Goal: Transaction & Acquisition: Purchase product/service

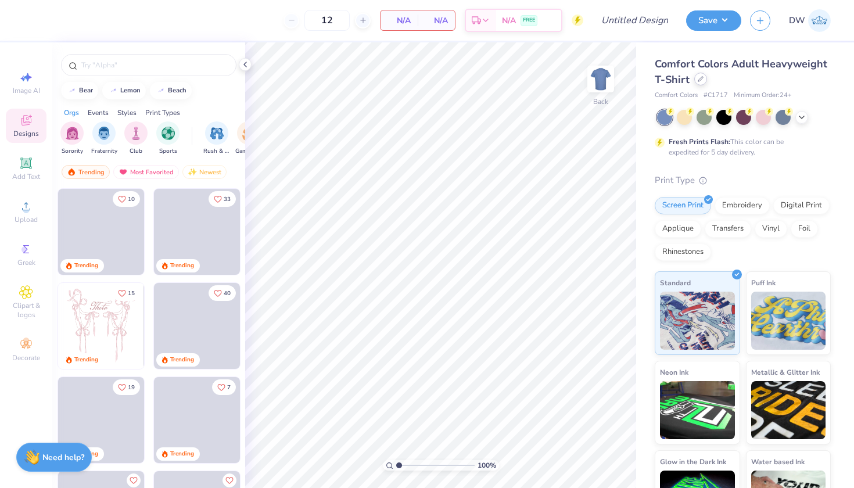
click at [707, 81] on div at bounding box center [700, 79] width 13 height 13
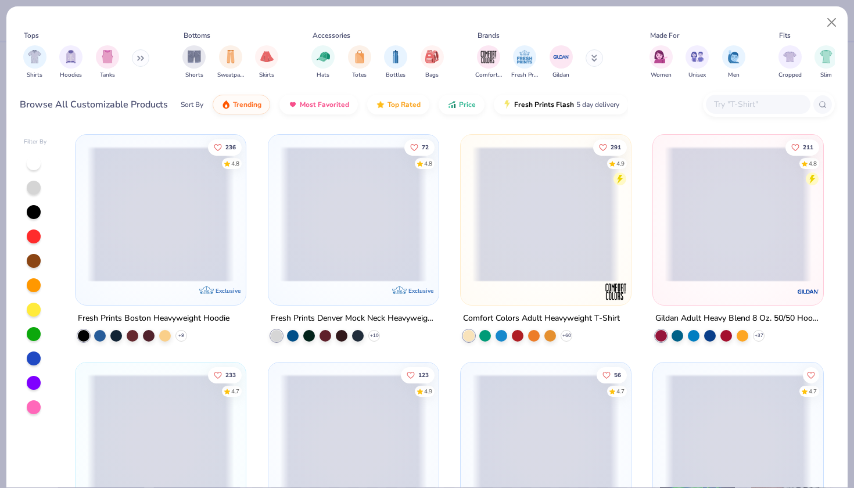
click at [140, 57] on icon at bounding box center [140, 58] width 7 height 6
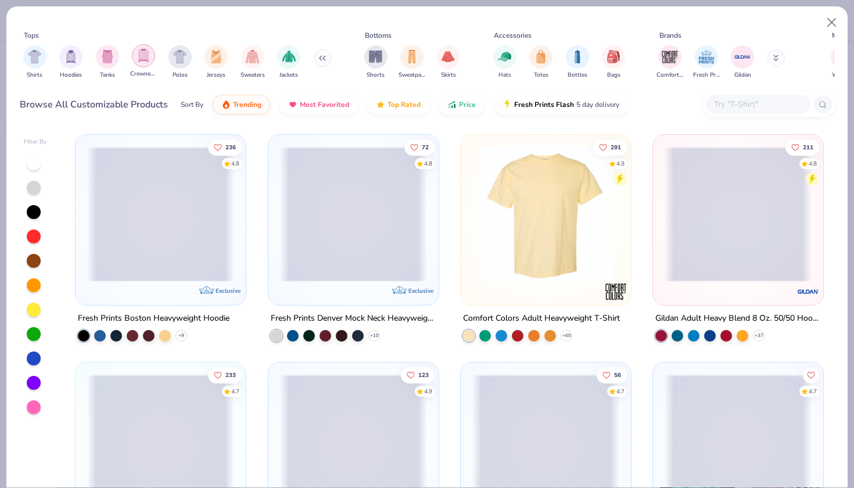
click at [145, 58] on img "filter for Crewnecks" at bounding box center [143, 55] width 13 height 13
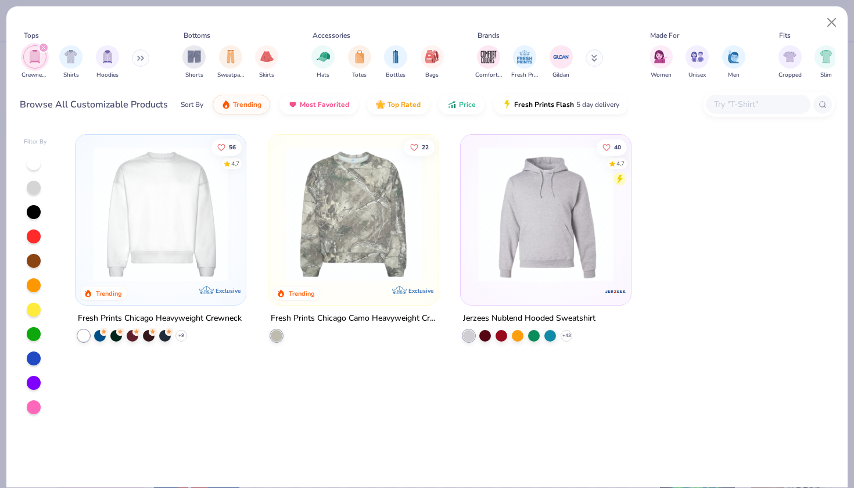
click at [187, 286] on div at bounding box center [160, 217] width 159 height 153
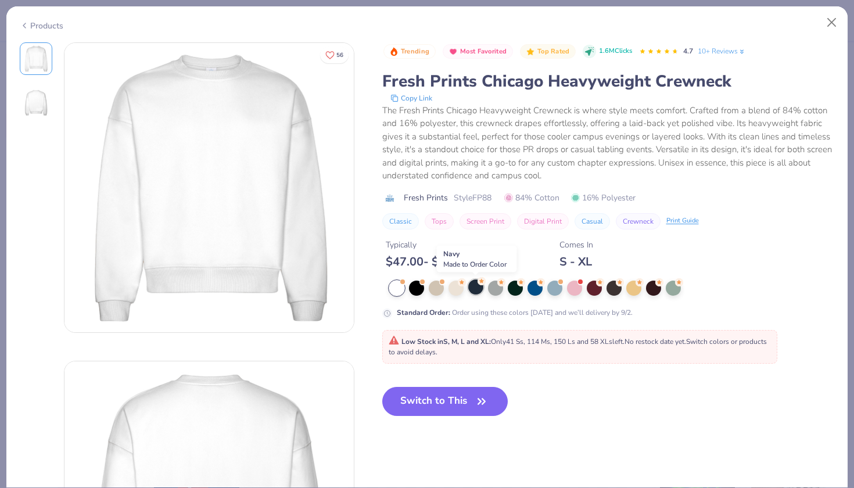
click at [476, 287] on div at bounding box center [475, 286] width 15 height 15
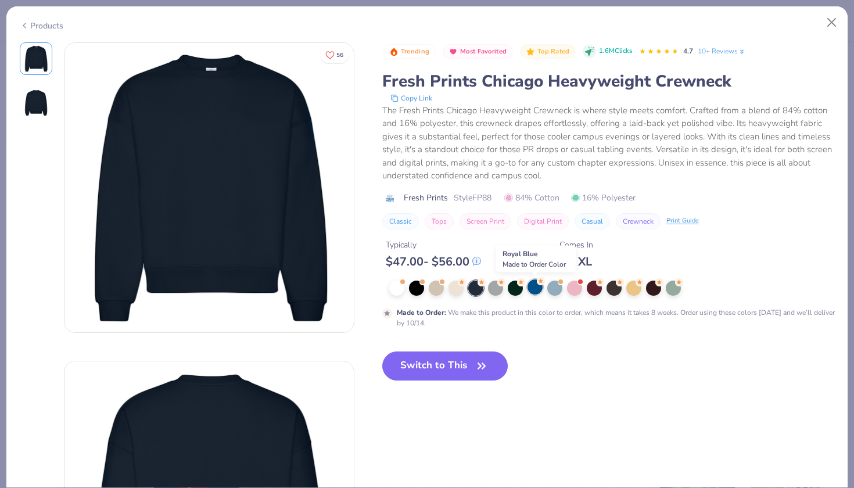
click at [536, 287] on div at bounding box center [534, 286] width 15 height 15
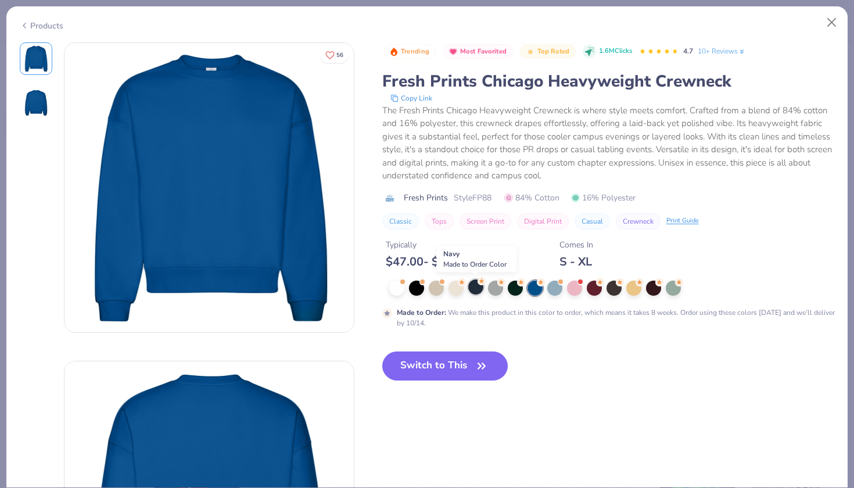
click at [474, 287] on div at bounding box center [475, 286] width 15 height 15
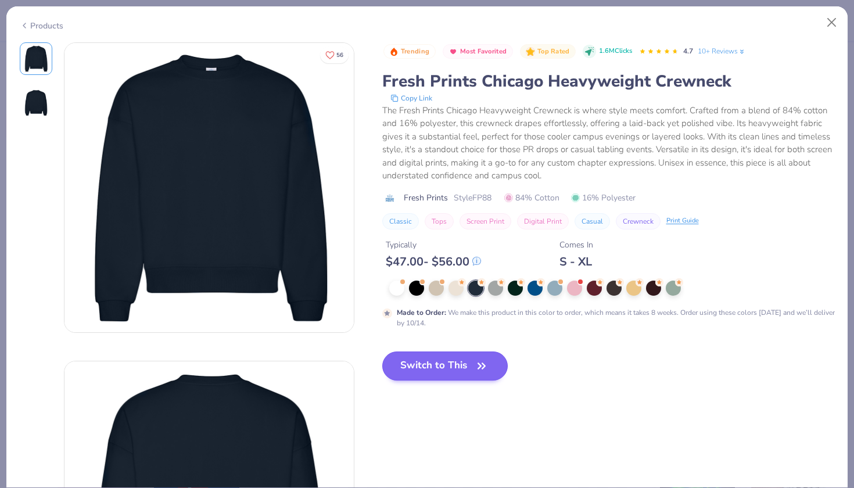
click at [471, 365] on button "Switch to This" at bounding box center [445, 365] width 126 height 29
type input "50"
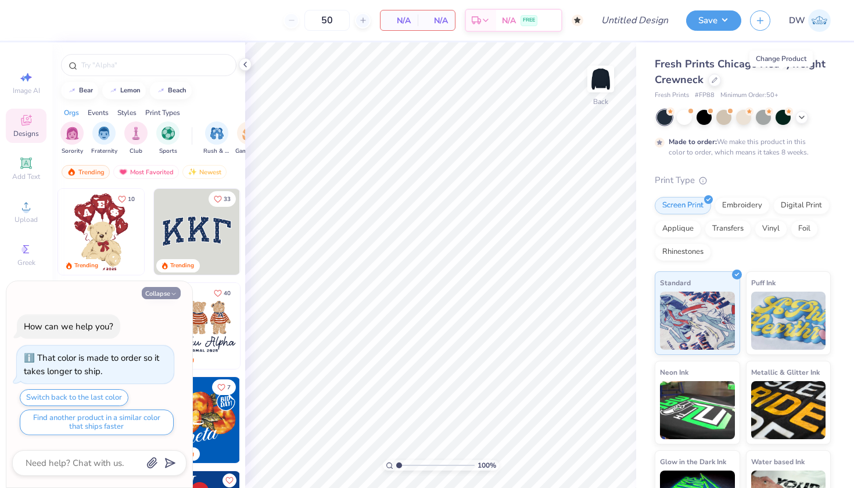
click at [161, 291] on button "Collapse" at bounding box center [161, 293] width 39 height 12
type textarea "x"
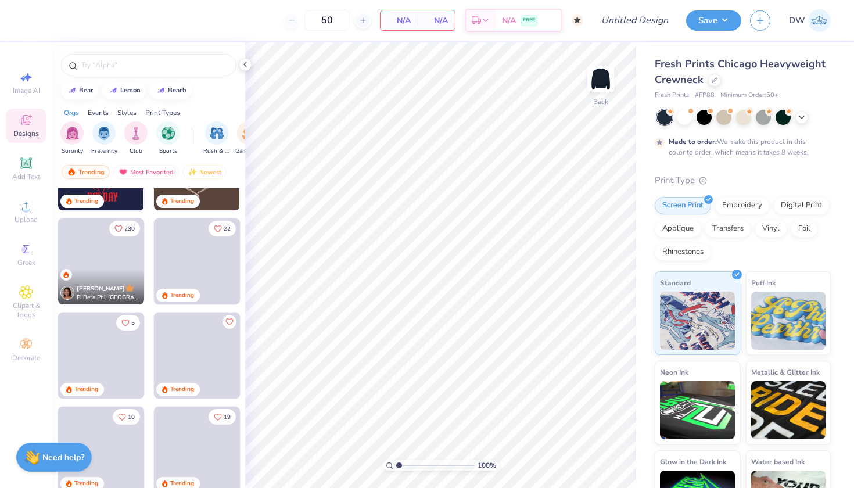
scroll to position [629, 0]
